Goal: Use online tool/utility: Utilize a website feature to perform a specific function

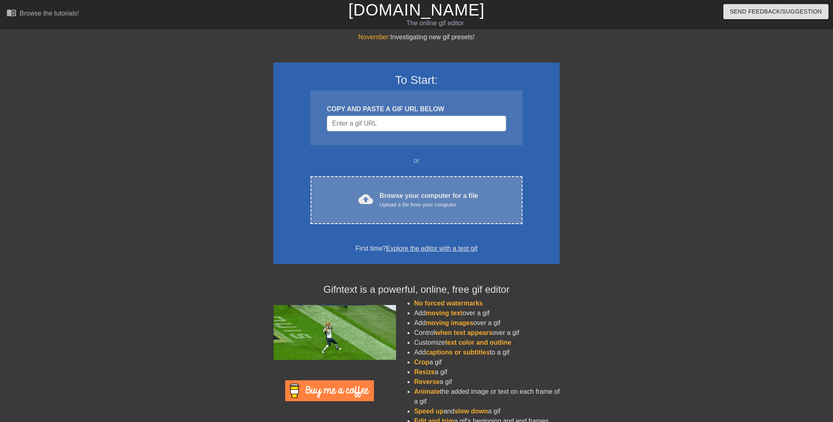
click at [376, 206] on div "cloud_upload Browse your computer for a file Upload a file from your computer" at bounding box center [417, 200] width 178 height 18
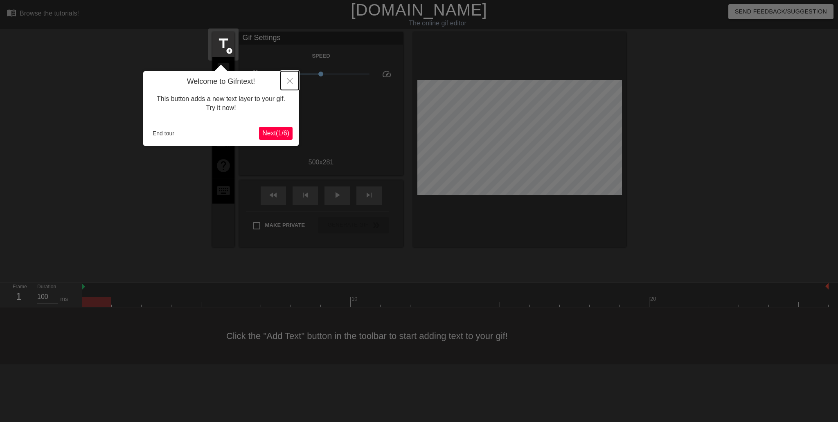
click at [292, 79] on button "Close" at bounding box center [290, 80] width 18 height 19
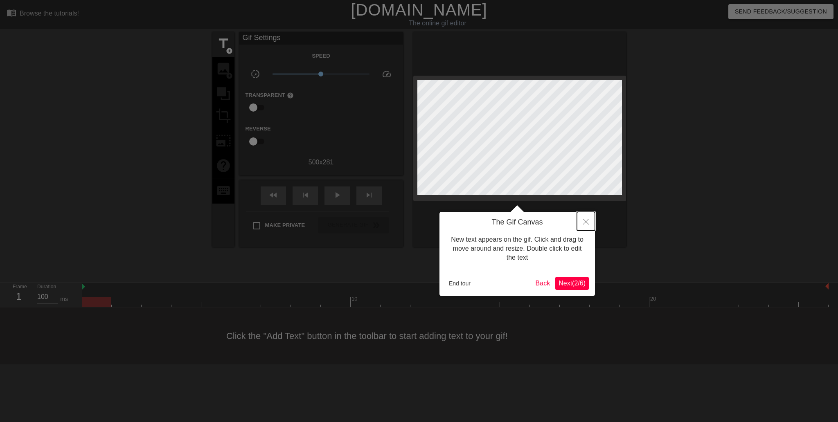
click at [586, 220] on icon "Close" at bounding box center [586, 222] width 6 height 6
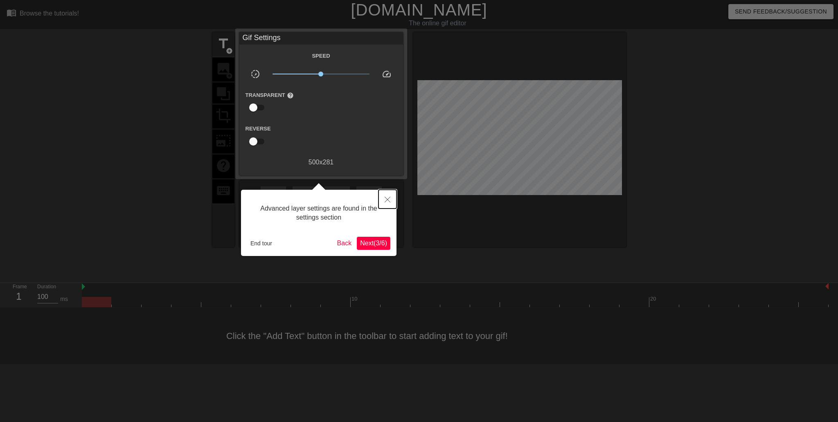
click at [390, 196] on button "Close" at bounding box center [387, 199] width 18 height 19
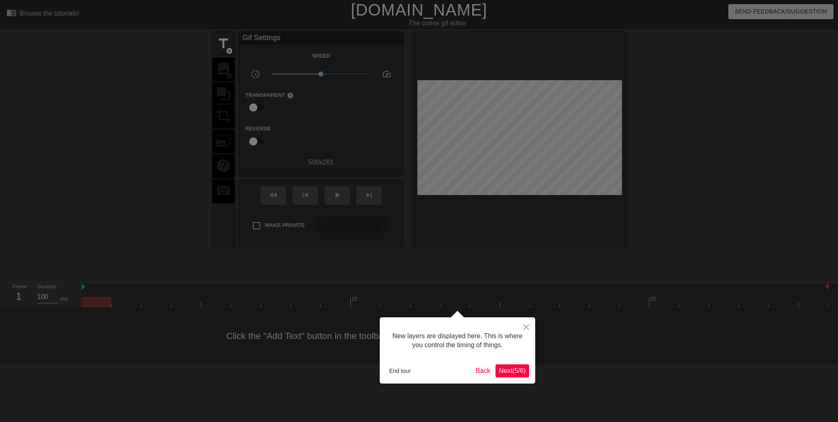
scroll to position [7, 0]
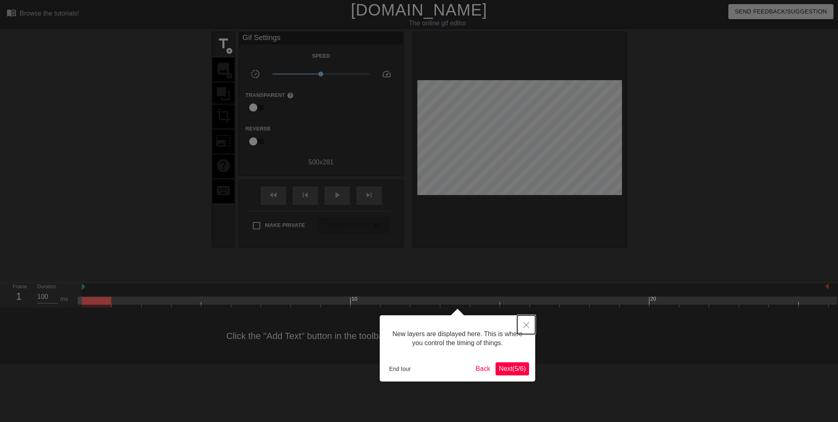
click at [529, 324] on icon "Close" at bounding box center [526, 325] width 6 height 6
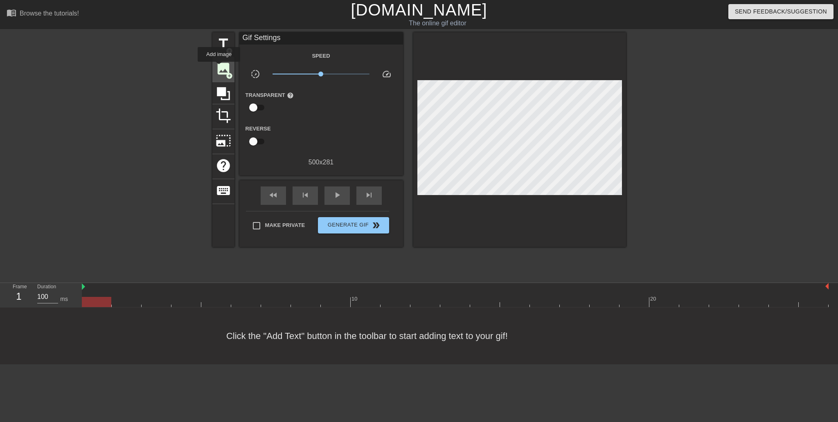
click at [219, 67] on span "image" at bounding box center [224, 69] width 16 height 16
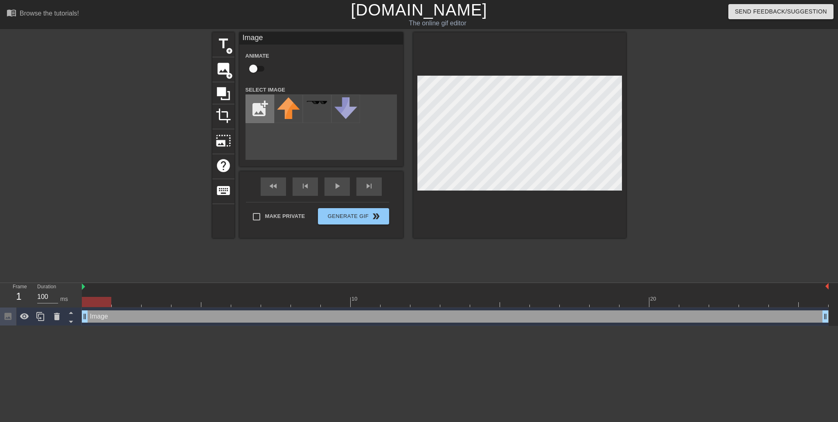
click at [256, 111] on input "file" at bounding box center [260, 109] width 28 height 28
type input "C:\fakepath\1410_Rank_3.webp"
click at [290, 112] on img at bounding box center [288, 108] width 23 height 23
click at [453, 213] on div at bounding box center [519, 135] width 213 height 206
click at [519, 214] on div at bounding box center [519, 135] width 213 height 206
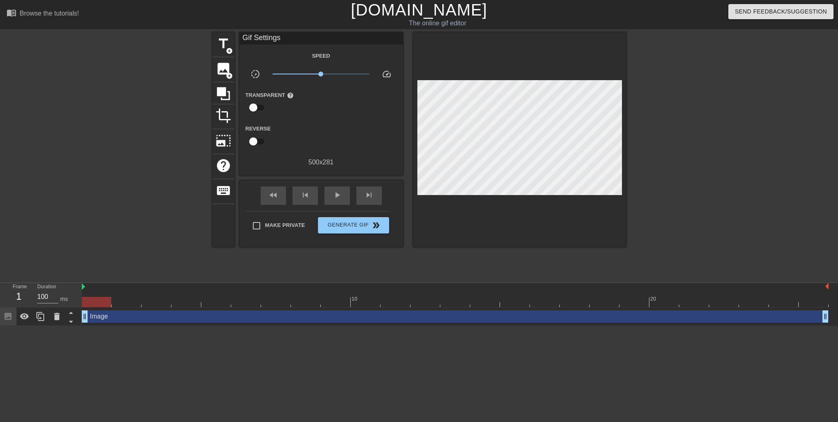
click at [504, 157] on div at bounding box center [519, 139] width 213 height 215
click at [102, 322] on div "Image drag_handle drag_handle" at bounding box center [455, 317] width 747 height 18
click at [104, 316] on div "Image drag_handle drag_handle" at bounding box center [455, 316] width 747 height 12
click at [709, 153] on div at bounding box center [697, 154] width 123 height 245
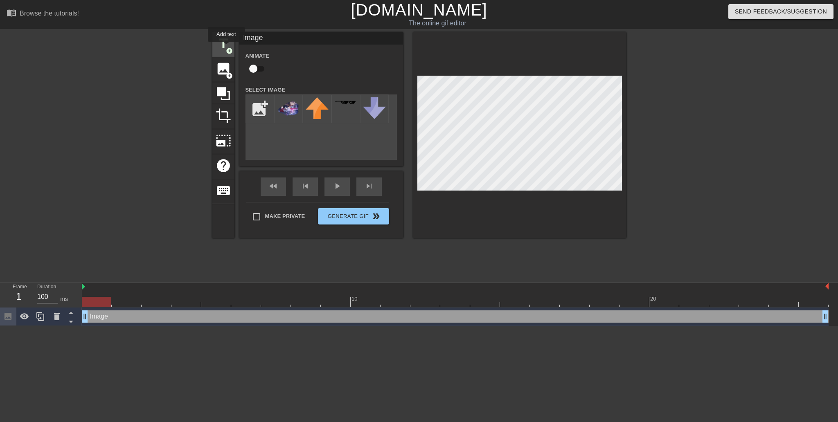
click at [226, 47] on span "add_circle" at bounding box center [229, 50] width 7 height 7
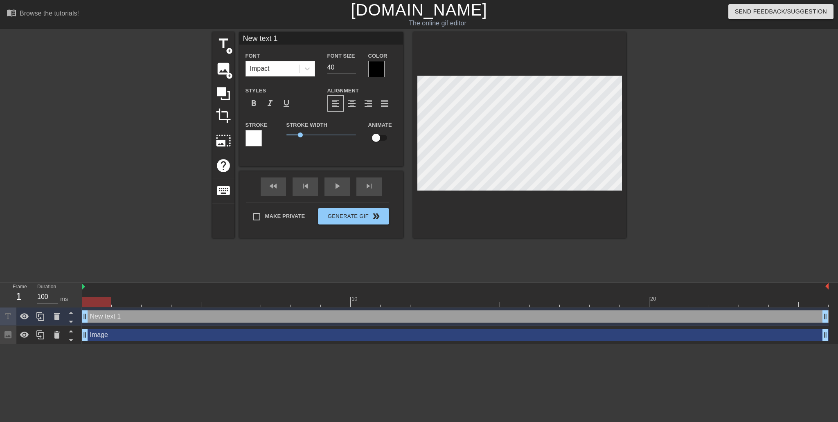
scroll to position [1, 1]
type input "J"
type textarea "J"
type input "Jo"
type textarea "Jo"
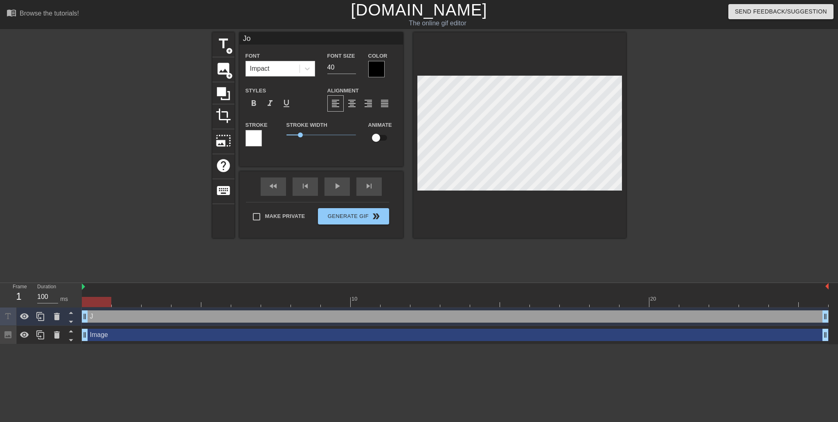
type input "Jor"
type textarea "Jor"
type input "Jord"
type textarea "Jord"
type input "Jorda"
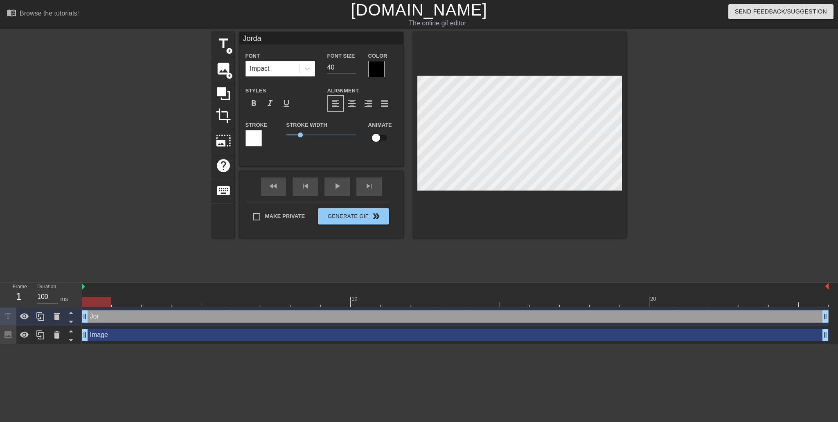
type textarea "Jorda"
type input "Jordan"
type textarea "Jordan"
click at [663, 139] on div at bounding box center [697, 154] width 123 height 245
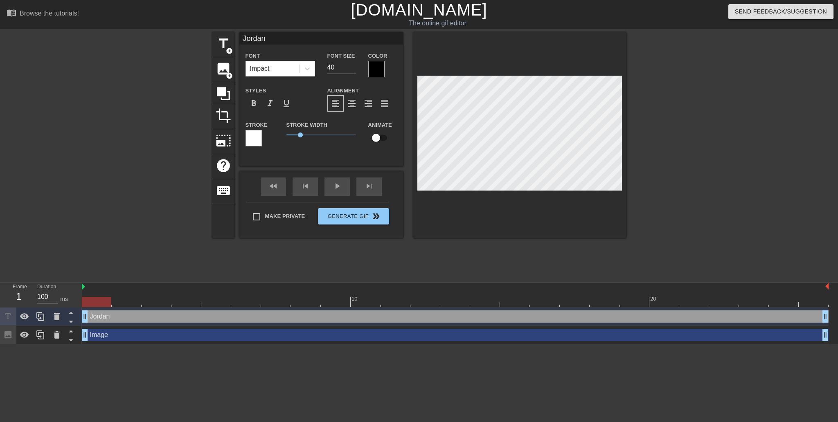
click at [704, 166] on div at bounding box center [697, 154] width 123 height 245
click at [252, 139] on div at bounding box center [253, 138] width 16 height 16
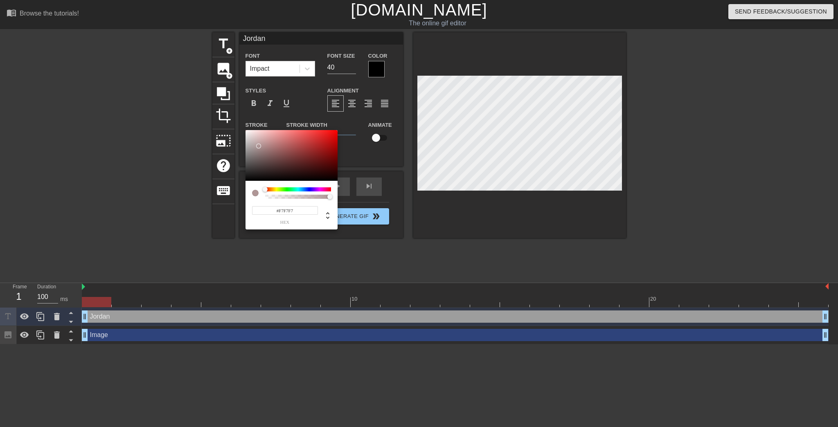
type input "#FFFFFF"
drag, startPoint x: 241, startPoint y: 136, endPoint x: 223, endPoint y: 126, distance: 21.1
click at [223, 126] on div "#FFFFFF hex" at bounding box center [419, 213] width 838 height 427
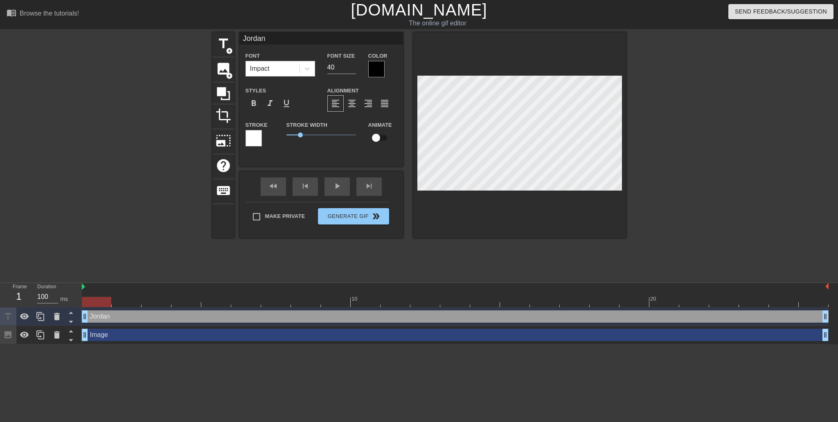
click at [252, 141] on div at bounding box center [253, 138] width 16 height 16
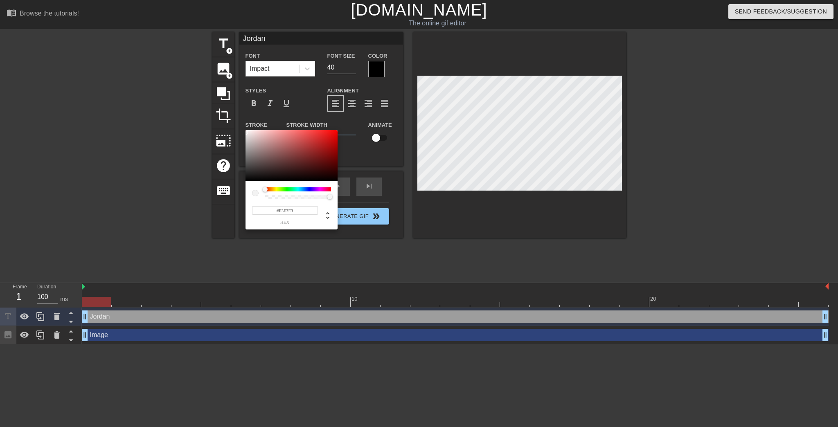
type input "#FFFFFF"
drag, startPoint x: 268, startPoint y: 159, endPoint x: 232, endPoint y: 115, distance: 57.6
click at [232, 115] on div "#FFFFFF hex" at bounding box center [419, 213] width 838 height 427
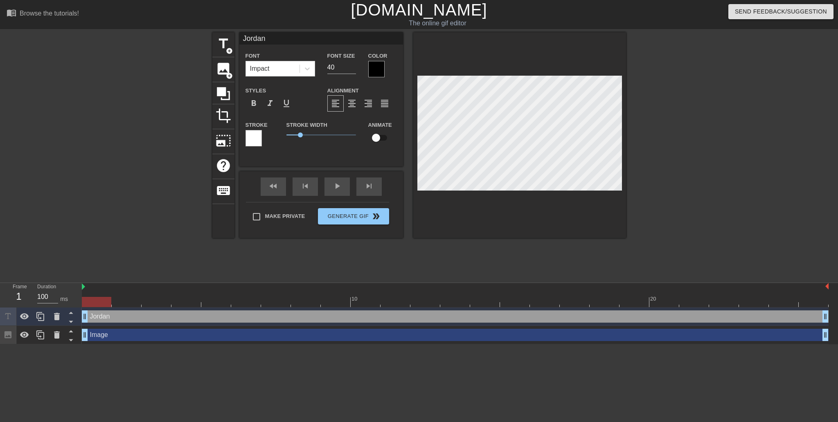
click at [376, 66] on div at bounding box center [376, 69] width 16 height 16
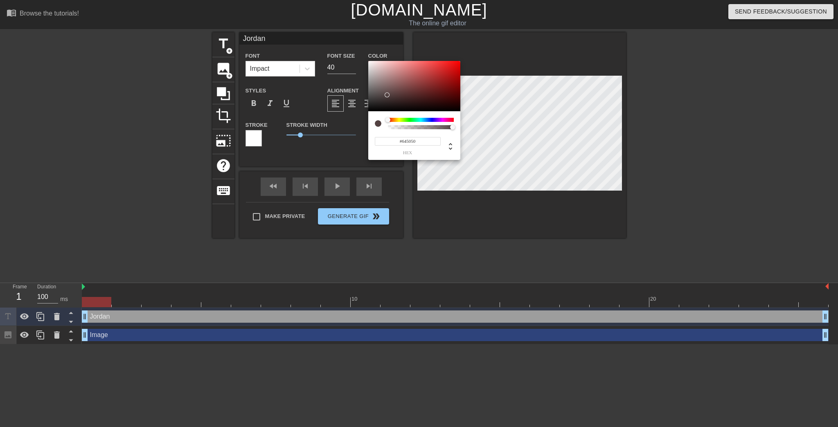
type input "#FFFFFF"
drag, startPoint x: 387, startPoint y: 95, endPoint x: 347, endPoint y: 42, distance: 66.3
click at [346, 39] on div "#FFFFFF hex" at bounding box center [419, 213] width 838 height 427
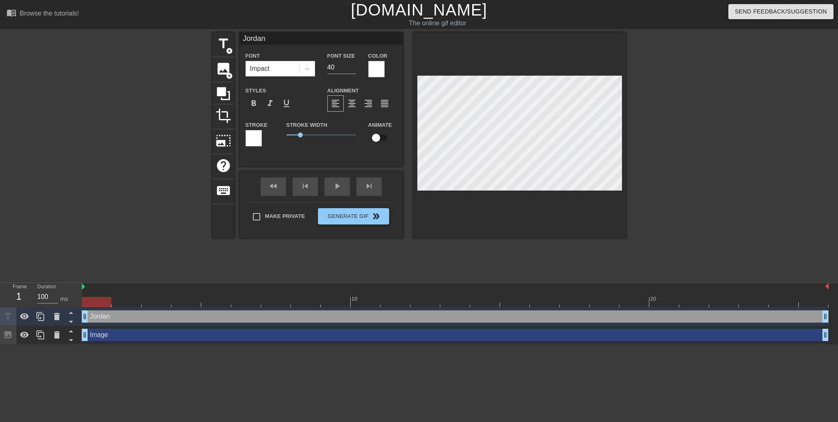
click at [251, 133] on div at bounding box center [253, 138] width 16 height 16
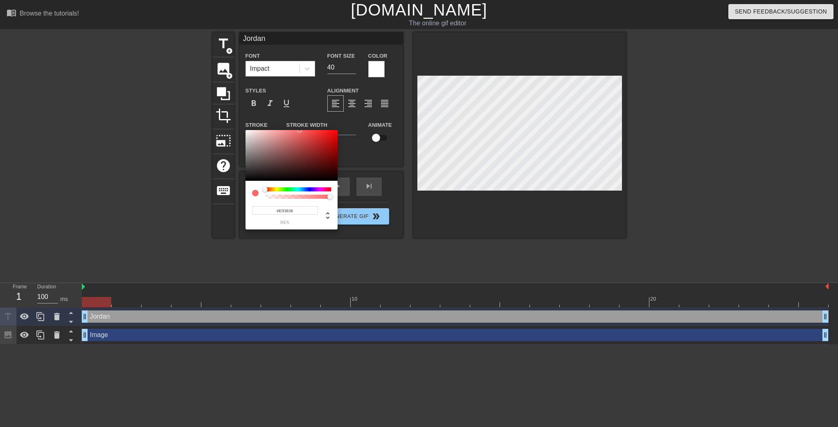
type input "#FF0000"
drag, startPoint x: 265, startPoint y: 160, endPoint x: 403, endPoint y: 132, distance: 141.1
click at [374, 119] on div "#FF0000 hex" at bounding box center [419, 213] width 838 height 427
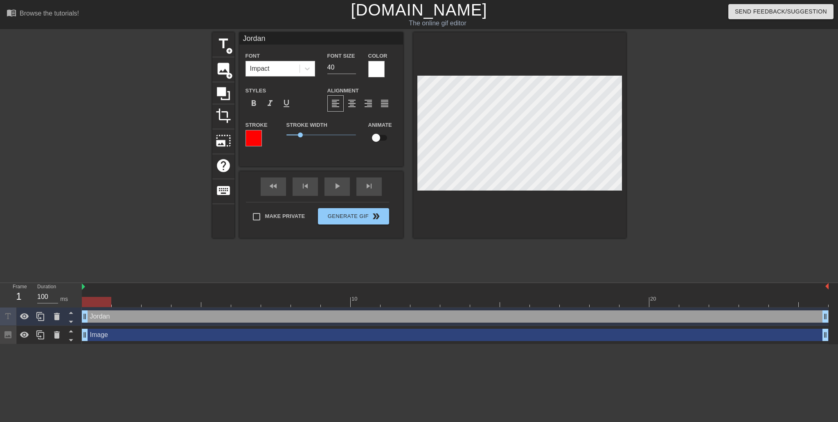
scroll to position [1, 1]
click at [46, 313] on div at bounding box center [40, 317] width 16 height 18
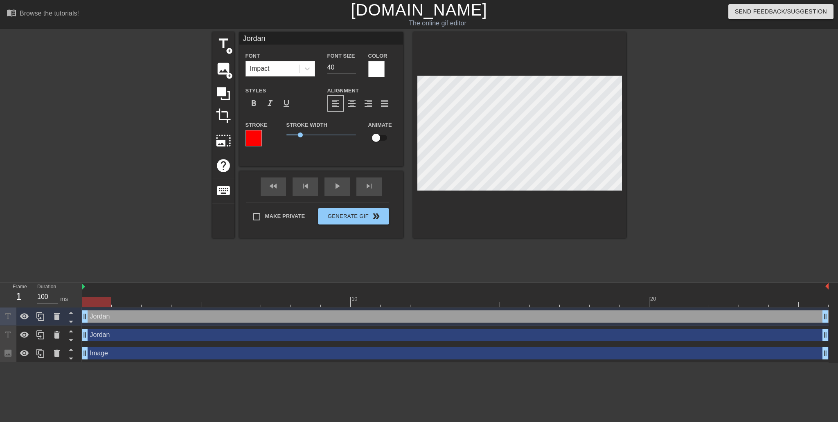
scroll to position [1, 2]
type input "Q"
type textarea "Q"
type input "QL"
type textarea "QL"
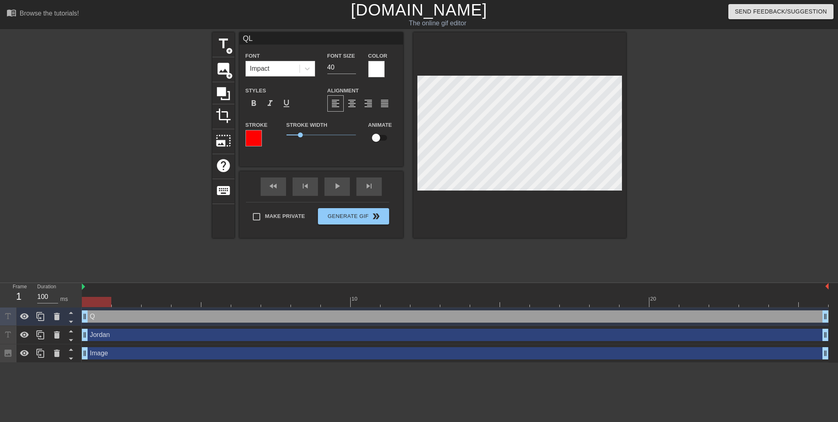
type input "QLD"
type textarea "QLD"
type input "QLDR"
type textarea "QLDR"
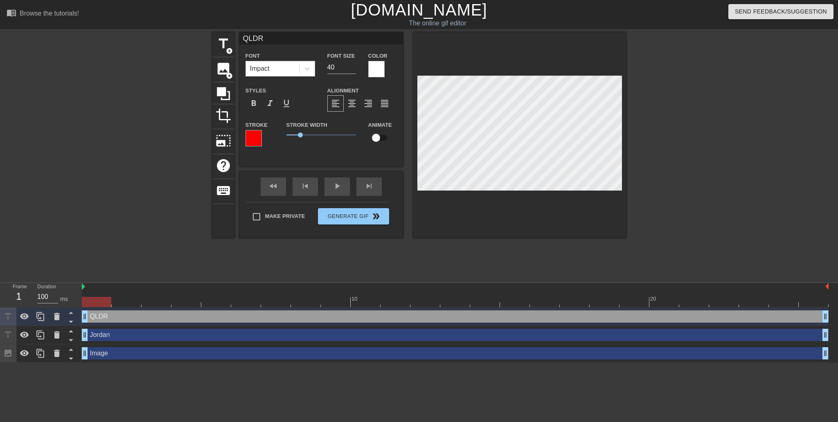
click at [832, 154] on div "title add_circle image add_circle crop photo_size_select_large help keyboard QL…" at bounding box center [419, 154] width 838 height 245
click at [339, 189] on span "play_arrow" at bounding box center [337, 186] width 10 height 10
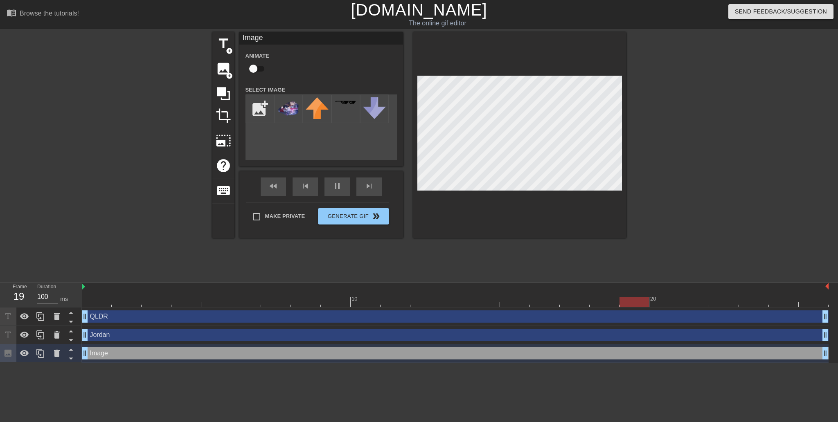
click at [696, 156] on div at bounding box center [697, 154] width 123 height 245
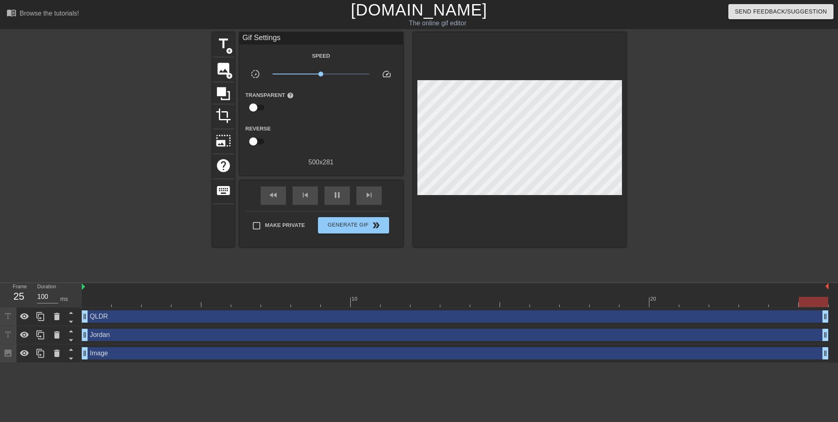
click at [707, 145] on div at bounding box center [697, 154] width 123 height 245
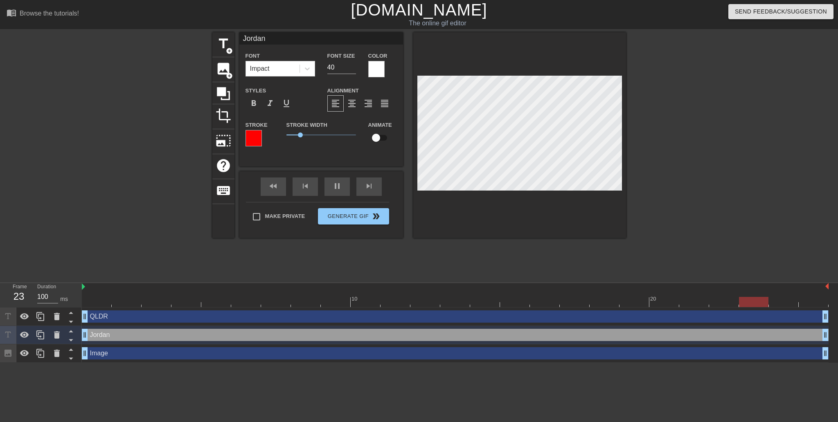
drag, startPoint x: 826, startPoint y: 287, endPoint x: 819, endPoint y: 289, distance: 8.0
drag, startPoint x: 827, startPoint y: 288, endPoint x: 815, endPoint y: 290, distance: 12.4
click at [821, 288] on div at bounding box center [455, 287] width 747 height 8
click at [826, 291] on div at bounding box center [813, 296] width 30 height 10
click at [826, 285] on img at bounding box center [826, 286] width 3 height 7
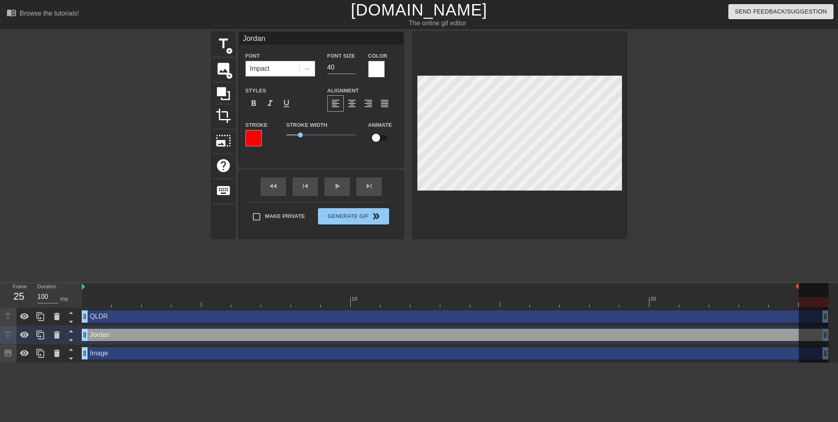
drag, startPoint x: 827, startPoint y: 285, endPoint x: 796, endPoint y: 290, distance: 31.1
click at [339, 193] on div "play_arrow" at bounding box center [336, 187] width 25 height 18
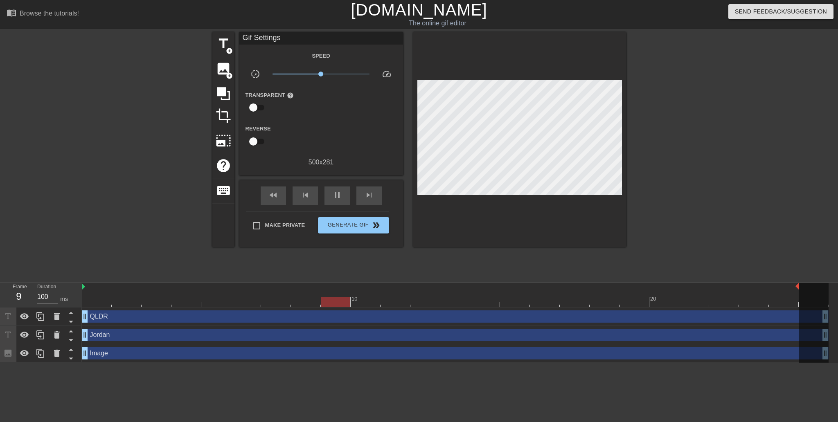
drag, startPoint x: 797, startPoint y: 285, endPoint x: 781, endPoint y: 290, distance: 16.7
click at [781, 290] on div "10 20" at bounding box center [455, 295] width 747 height 24
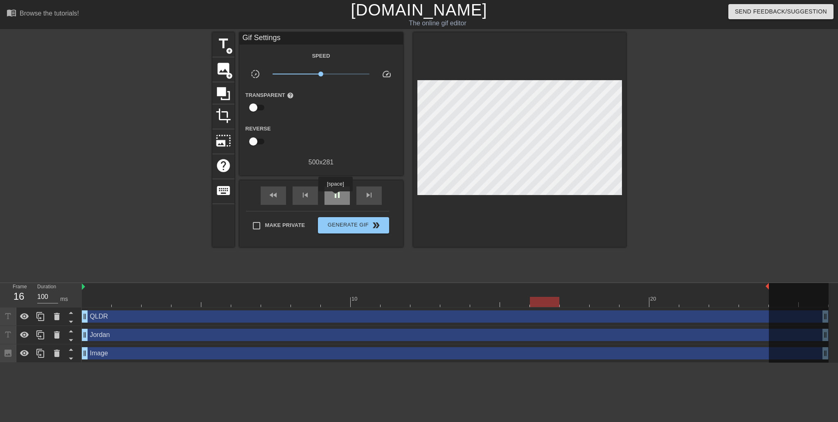
click at [335, 197] on span "pause" at bounding box center [337, 195] width 10 height 10
drag, startPoint x: 767, startPoint y: 286, endPoint x: 744, endPoint y: 290, distance: 23.7
click at [744, 290] on div "10 20" at bounding box center [455, 295] width 747 height 24
click at [342, 198] on span "play_arrow" at bounding box center [337, 195] width 10 height 10
click at [336, 198] on span "pause" at bounding box center [337, 195] width 10 height 10
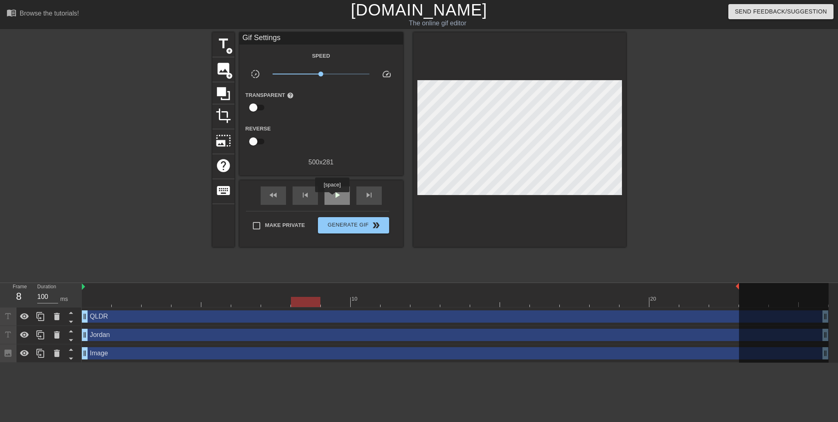
click at [332, 198] on div "play_arrow" at bounding box center [336, 196] width 25 height 18
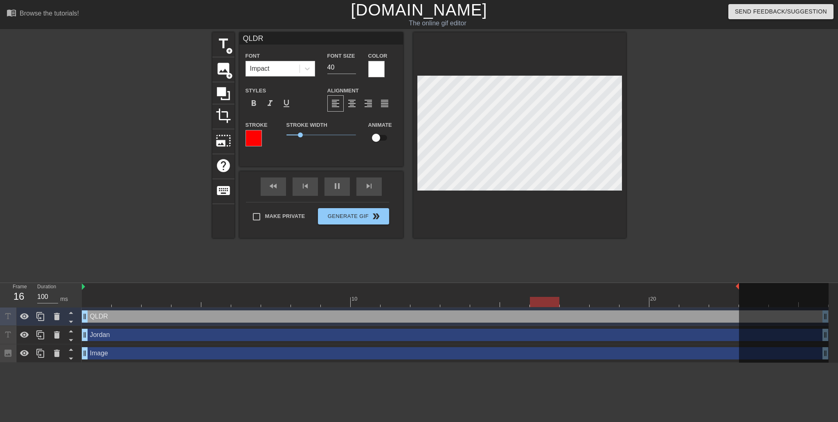
click at [699, 113] on div at bounding box center [697, 154] width 123 height 245
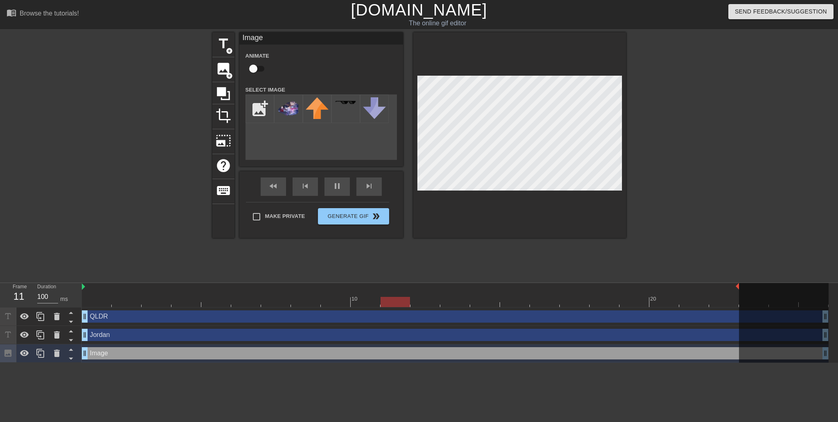
click at [636, 160] on div at bounding box center [697, 154] width 123 height 245
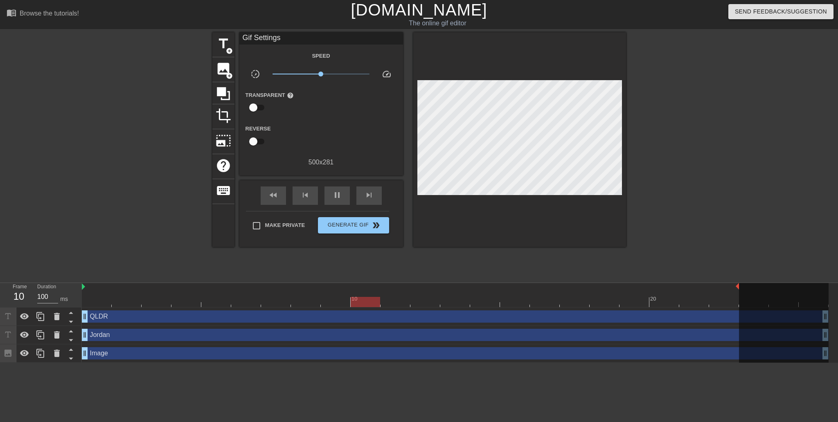
click at [741, 146] on div at bounding box center [697, 154] width 123 height 245
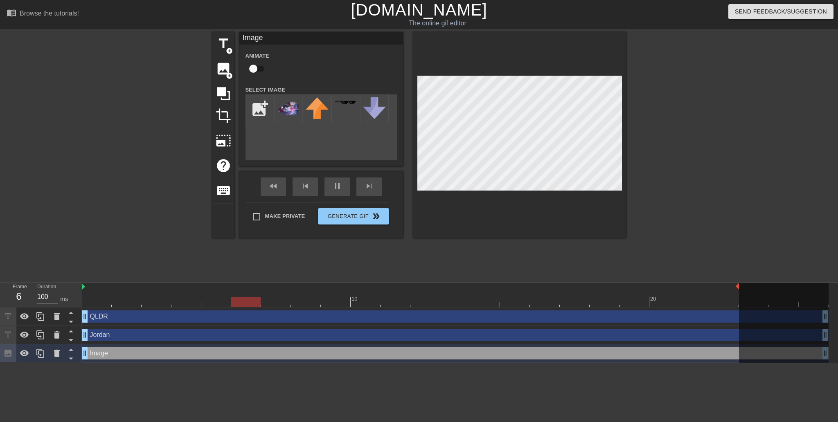
click at [729, 155] on div at bounding box center [697, 154] width 123 height 245
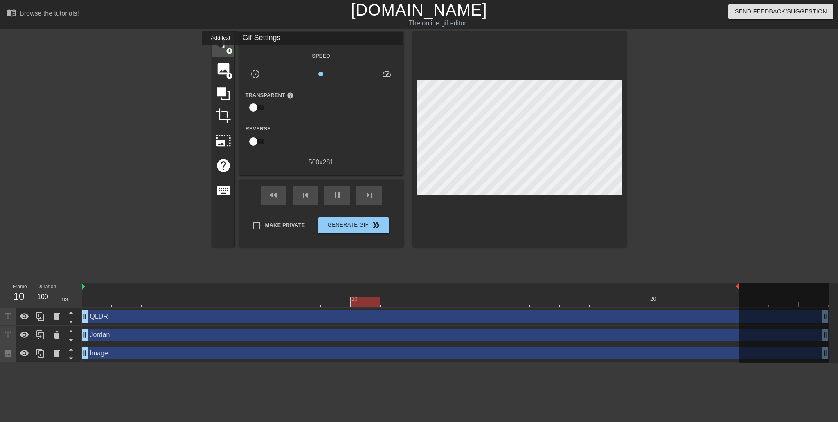
click at [220, 51] on span "title" at bounding box center [224, 44] width 16 height 16
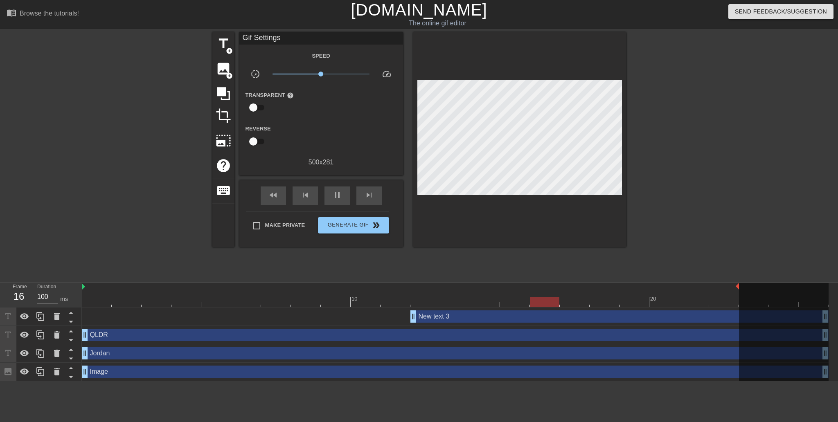
click at [473, 318] on div "New text 3 drag_handle drag_handle" at bounding box center [619, 316] width 418 height 12
click at [531, 319] on div "New text 3 drag_handle drag_handle" at bounding box center [619, 316] width 418 height 12
click at [521, 319] on div "New text 3 drag_handle drag_handle" at bounding box center [619, 316] width 418 height 12
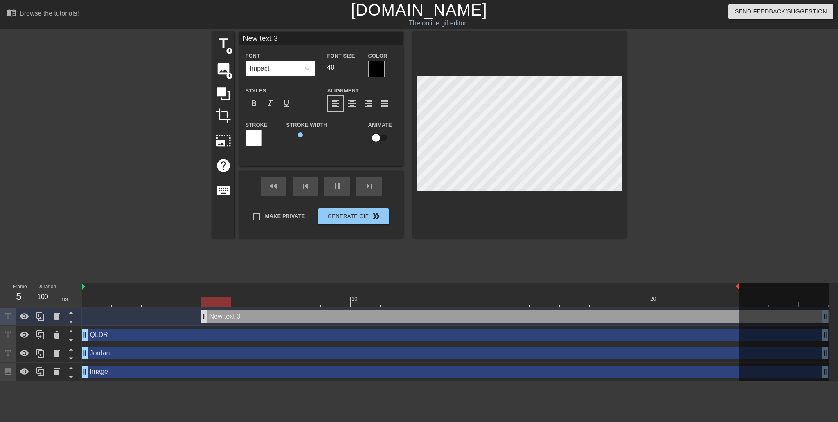
drag, startPoint x: 414, startPoint y: 319, endPoint x: 84, endPoint y: 321, distance: 329.7
type input "1"
type textarea "1"
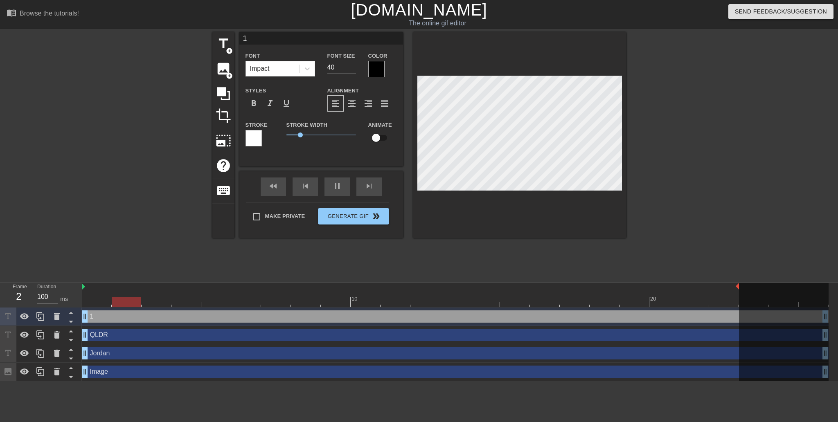
type input "16"
type textarea "16"
type input "160"
type textarea "160"
type input "160"
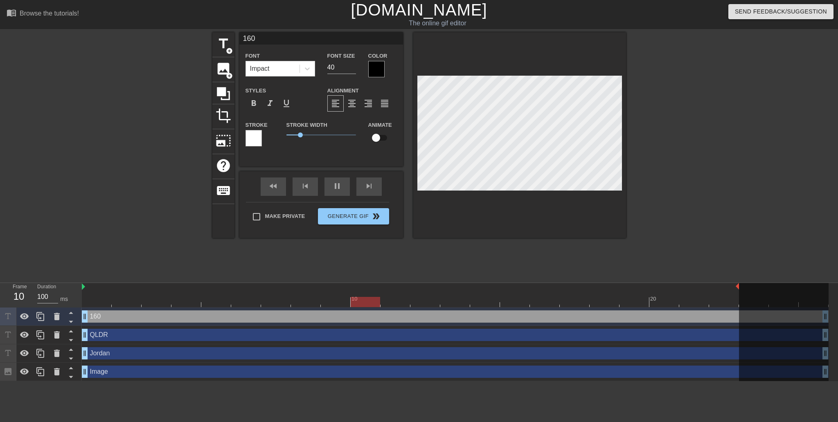
type textarea "160"
type input "160 +"
type textarea "160 +"
type input "160 +"
type textarea "160 +"
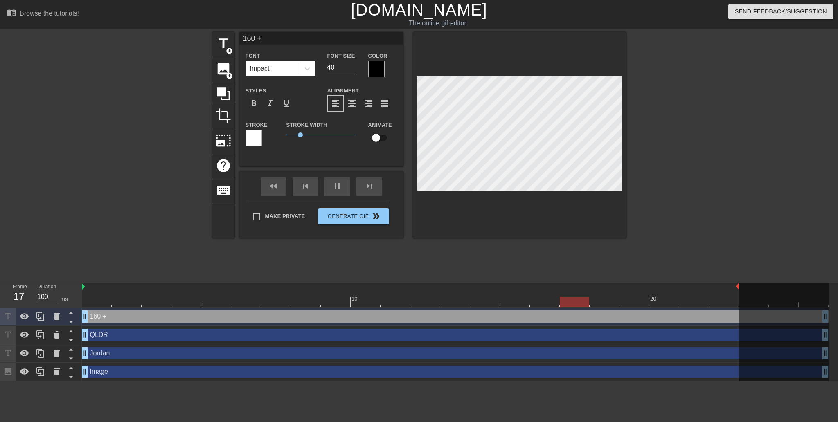
type input "160 + S"
type textarea "160 + S"
type input "160 + SP"
type textarea "160 + SP"
type input "160 + SPD"
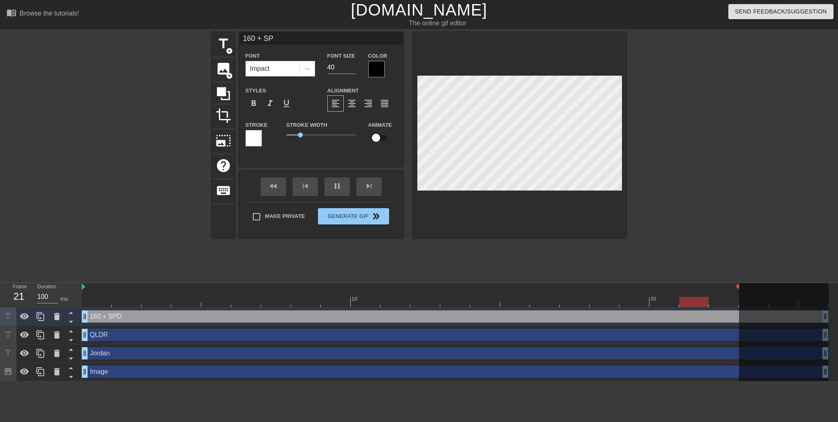
type textarea "160 + SPD"
type input "160 + SPD"
type textarea "160 + SPD"
type input "160 + SPD R"
type textarea "160 + SPD R"
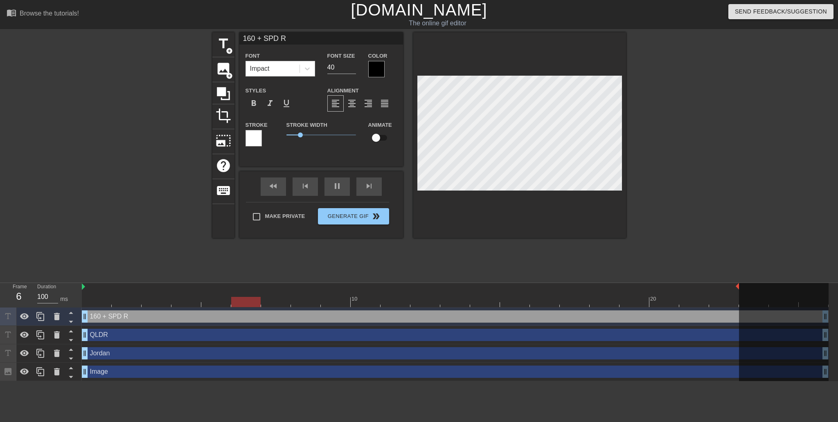
type input "160 + SPD Ru"
type textarea "160 + SPD Ru"
type input "160 + SPD Rua"
type textarea "160 + SPD Rua"
type input "160 + SPD Ruan"
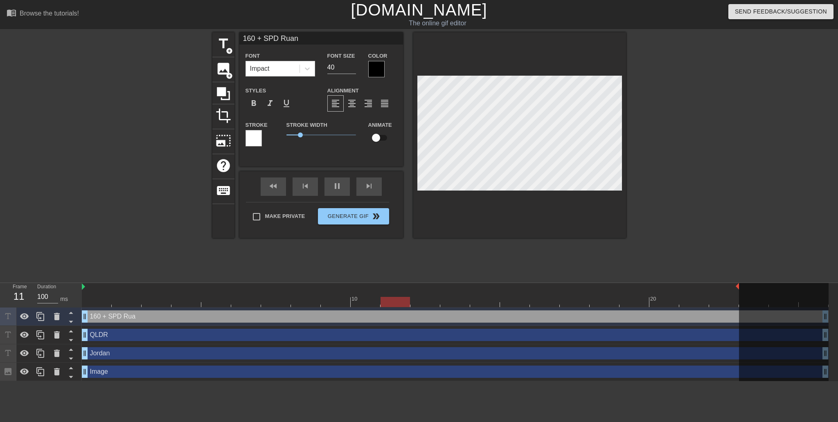
type textarea "160 + SPD Ruan"
type input "160 + SPD Ruan"
type textarea "160 + SPD Ruan"
type input "160 + SPD [PERSON_NAME]"
type textarea "160 + SPD [PERSON_NAME]"
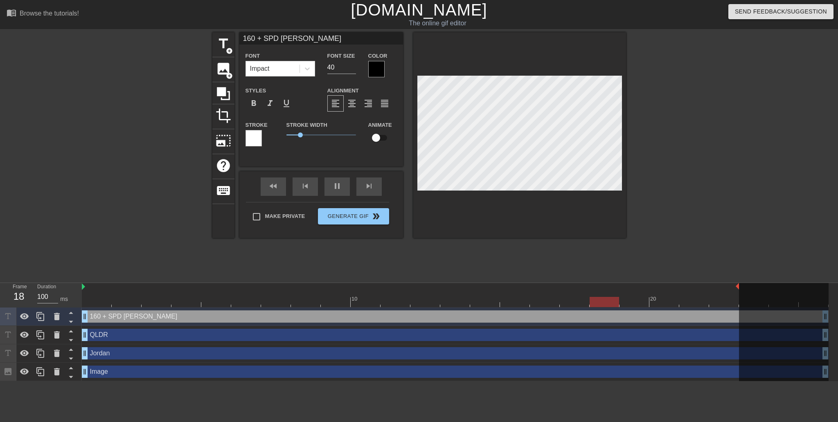
type input "160 + SPD Ruan Me"
type textarea "160 + SPD Ruan Me"
type input "160 + SPD [PERSON_NAME]"
type textarea "160 + SPD [PERSON_NAME]"
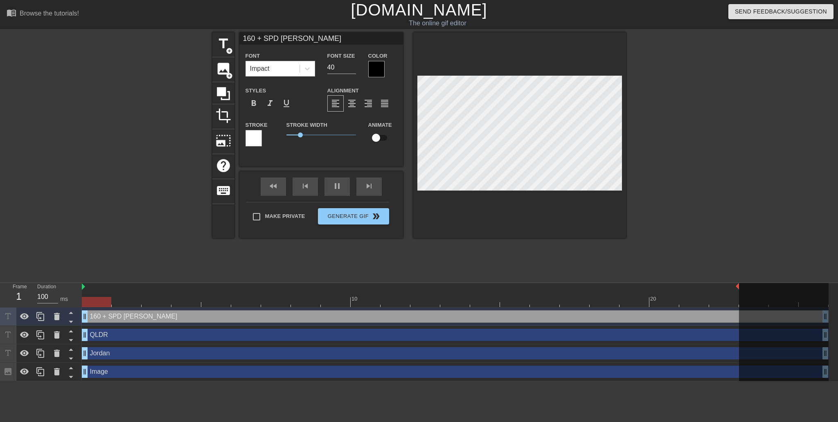
type input "160 + SPD Ruan Me"
type textarea "160 + SPD Ruan Me"
type input "160 + SPD [PERSON_NAME]"
type textarea "160 + SPD [PERSON_NAME]"
type input "160 + SPD [PERSON_NAME]"
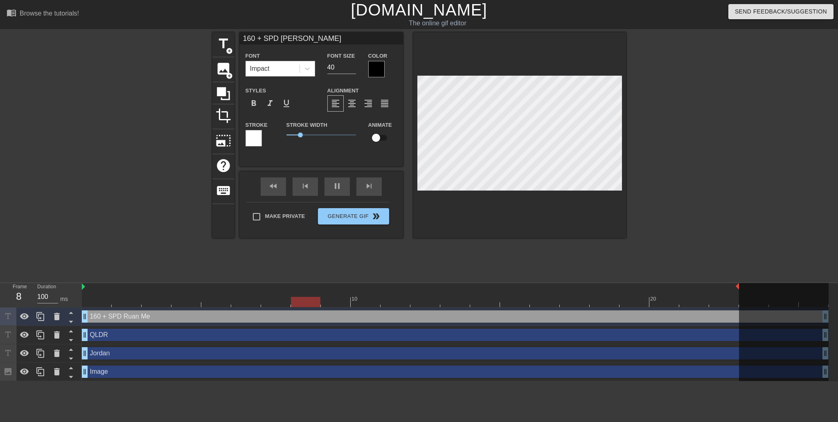
type textarea "160 + SPD [PERSON_NAME]"
type input "160 + SPD [PERSON_NAME]"
type textarea "160 + SPD [PERSON_NAME]"
type input "160 + SPD Ruan Me"
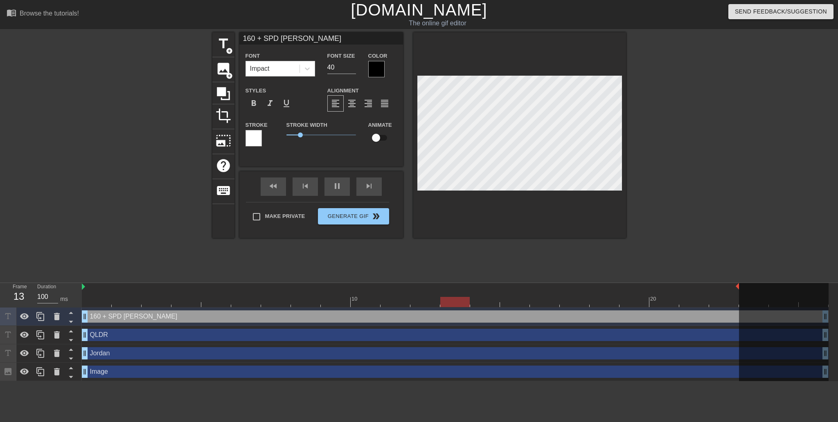
type textarea "160 + SPD Ruan Me"
type input "160 + SPD [PERSON_NAME]"
type textarea "160 + SPD [PERSON_NAME]"
click at [689, 160] on div at bounding box center [697, 154] width 123 height 245
click at [376, 70] on div at bounding box center [376, 69] width 16 height 16
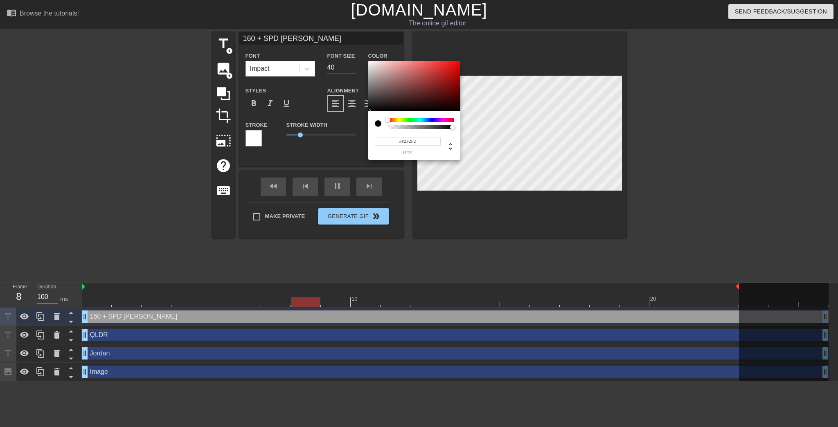
type input "#FFFFFF"
drag, startPoint x: 371, startPoint y: 84, endPoint x: 340, endPoint y: 63, distance: 37.7
click at [340, 56] on div "#FFFFFF hex" at bounding box center [419, 213] width 838 height 427
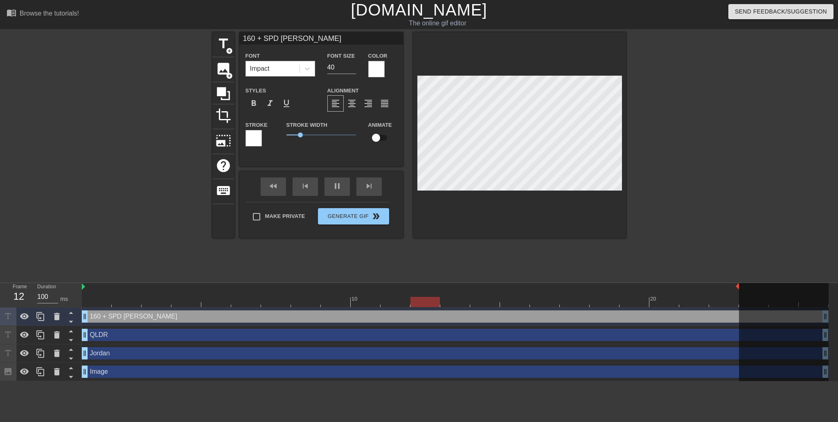
click at [253, 134] on div at bounding box center [253, 138] width 16 height 16
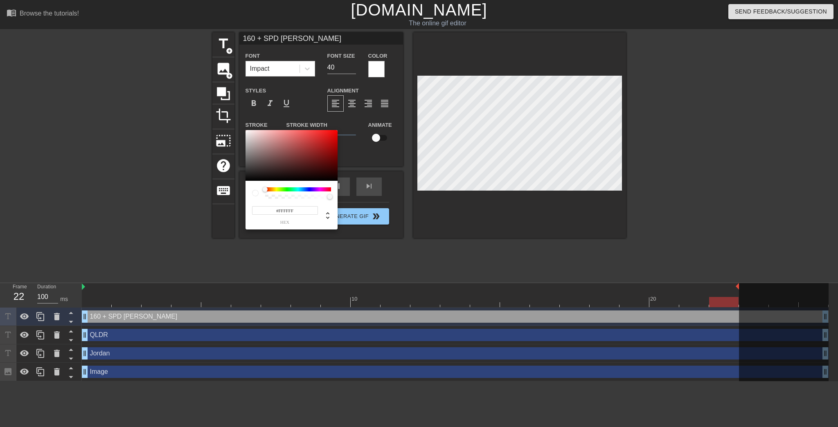
click at [295, 189] on div "#FFFFFF hex" at bounding box center [291, 205] width 92 height 49
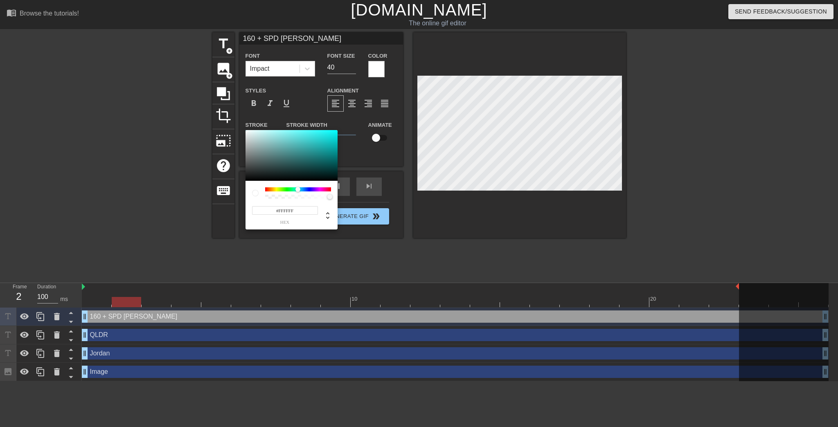
click at [299, 190] on div at bounding box center [298, 189] width 66 height 4
drag, startPoint x: 308, startPoint y: 155, endPoint x: 321, endPoint y: 148, distance: 14.6
click at [321, 148] on div at bounding box center [291, 155] width 92 height 51
type input "#00E4FF"
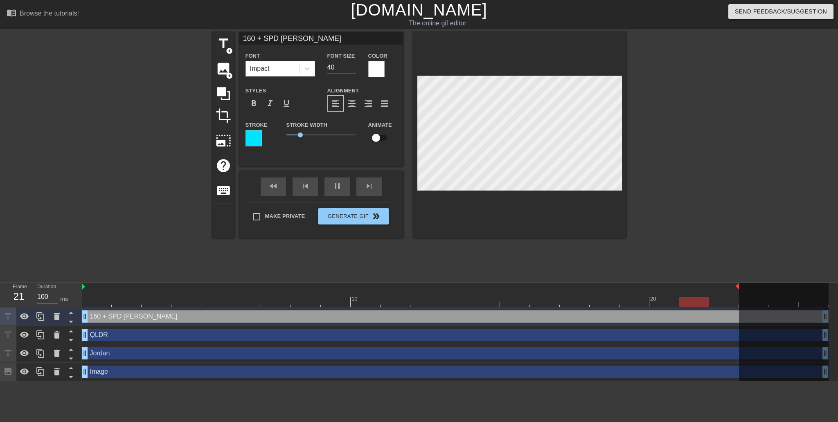
click at [722, 148] on div at bounding box center [697, 154] width 123 height 245
click at [57, 319] on icon at bounding box center [57, 316] width 6 height 7
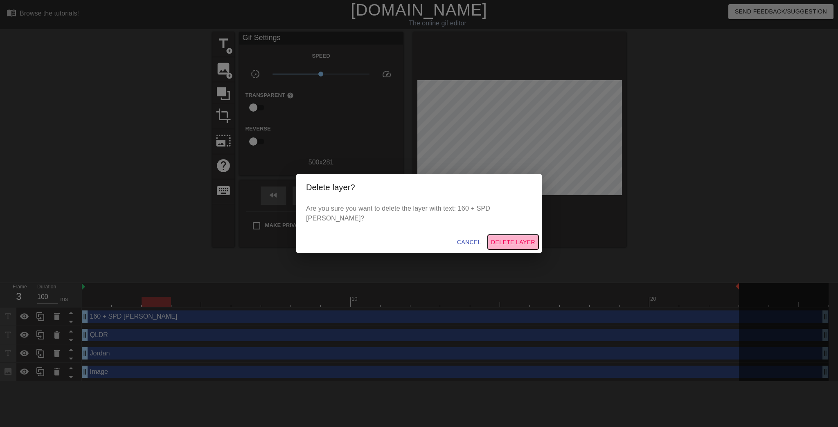
click at [509, 239] on span "Delete Layer" at bounding box center [513, 242] width 44 height 10
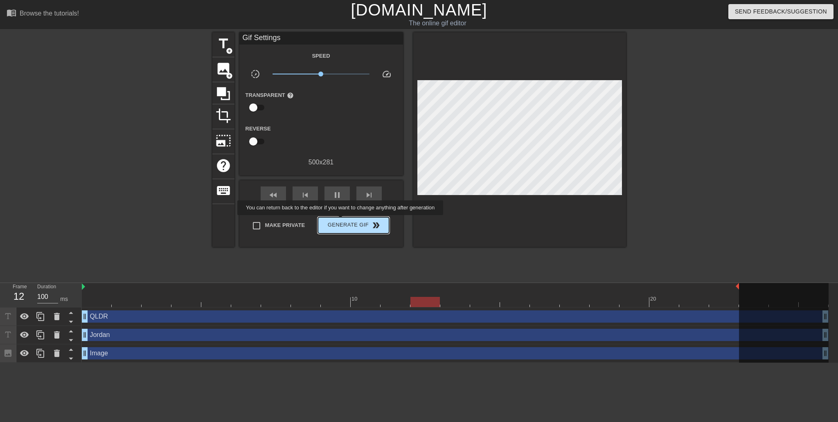
click at [342, 221] on span "Generate Gif double_arrow" at bounding box center [353, 225] width 64 height 10
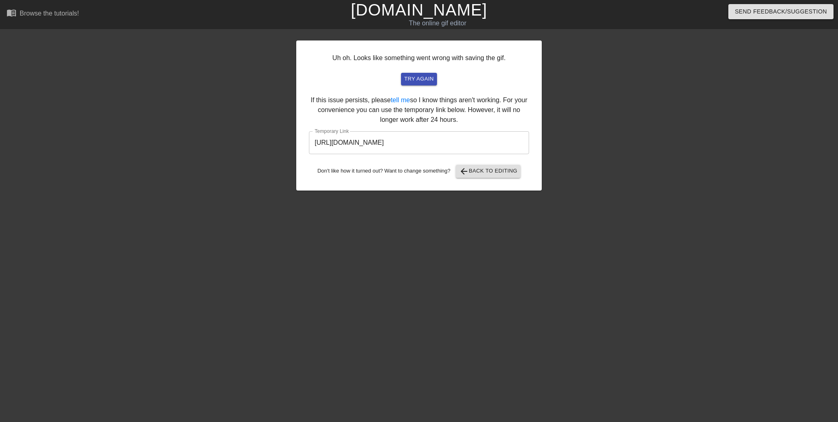
click at [435, 115] on div "Uh oh. Looks like something went wrong with saving the gif. try again If this i…" at bounding box center [418, 115] width 245 height 150
drag, startPoint x: 490, startPoint y: 167, endPoint x: 459, endPoint y: 90, distance: 82.6
click at [462, 91] on div "Uh oh. Looks like something went wrong with saving the gif. try again If this i…" at bounding box center [418, 115] width 245 height 150
click at [430, 81] on span "try again" at bounding box center [418, 78] width 29 height 9
click at [477, 172] on span "arrow_back Back to Editing" at bounding box center [488, 171] width 58 height 10
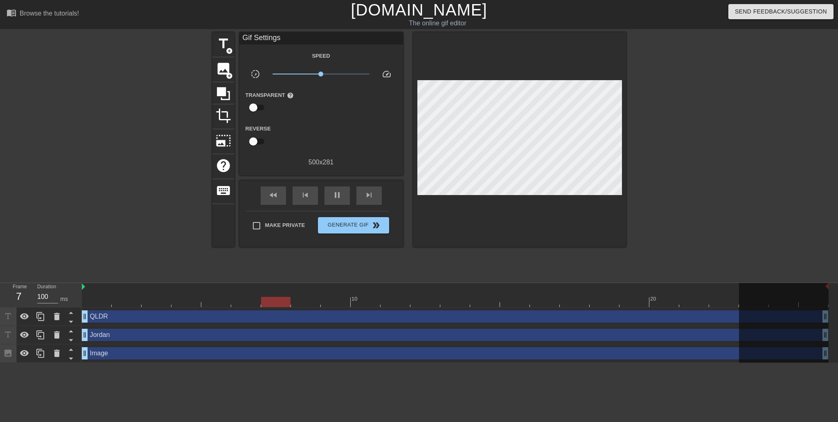
click at [735, 162] on div at bounding box center [697, 154] width 123 height 245
click at [733, 176] on div at bounding box center [697, 154] width 123 height 245
